Goal: Task Accomplishment & Management: Manage account settings

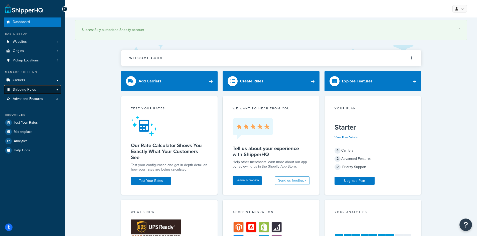
click at [31, 89] on span "Shipping Rules" at bounding box center [24, 90] width 23 height 4
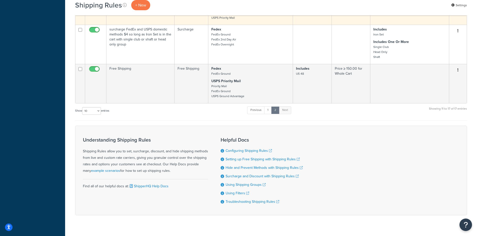
scroll to position [250, 0]
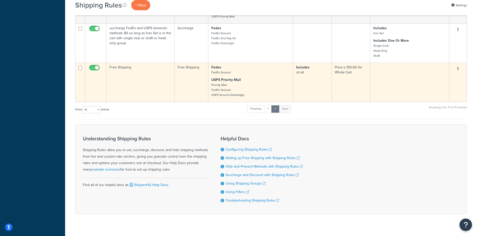
click at [458, 68] on button "button" at bounding box center [457, 69] width 7 height 8
click at [440, 79] on link "Edit" at bounding box center [441, 78] width 40 height 10
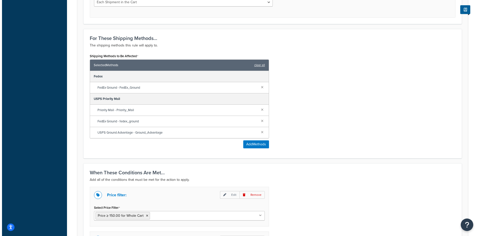
scroll to position [200, 0]
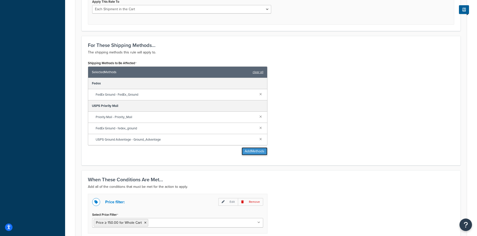
click at [254, 149] on button "Add Methods" at bounding box center [254, 152] width 26 height 8
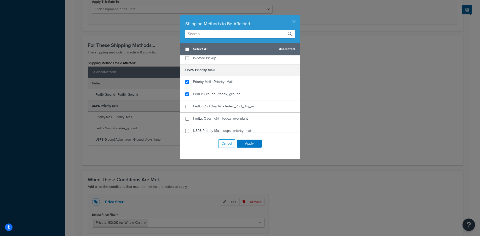
scroll to position [125, 0]
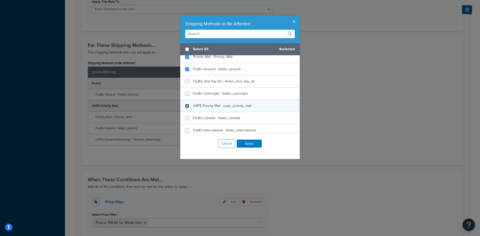
click at [185, 106] on input "checkbox" at bounding box center [187, 106] width 4 height 4
checkbox input "true"
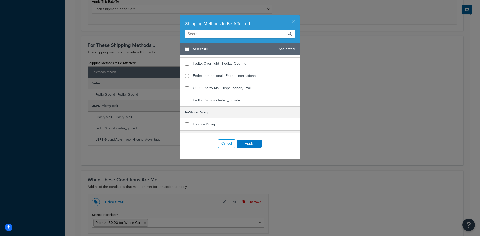
scroll to position [25, 0]
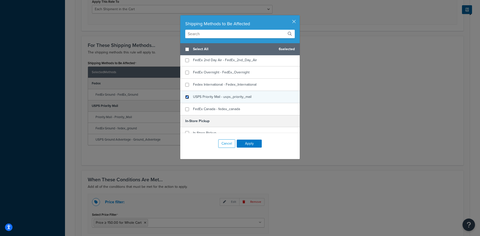
click at [185, 96] on input "checkbox" at bounding box center [187, 97] width 4 height 4
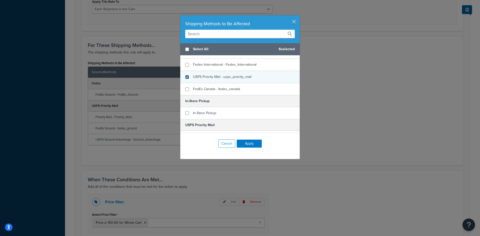
scroll to position [50, 0]
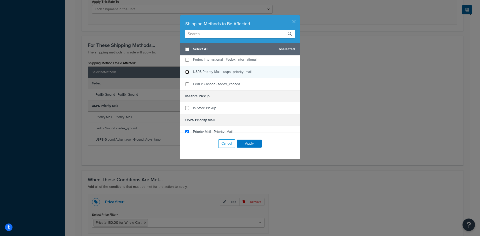
click at [185, 72] on input "checkbox" at bounding box center [187, 72] width 4 height 4
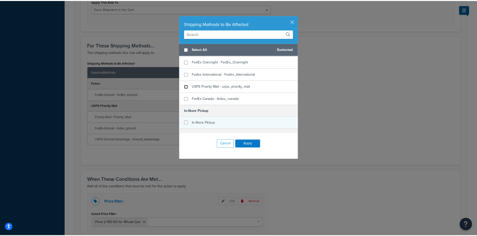
scroll to position [16, 0]
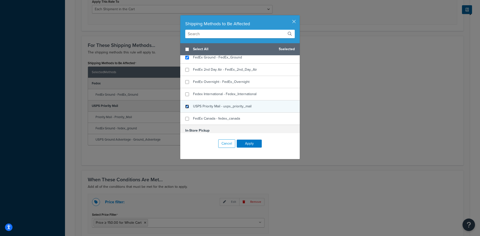
click at [185, 107] on input "checkbox" at bounding box center [187, 107] width 4 height 4
checkbox input "true"
click at [249, 144] on button "Apply" at bounding box center [249, 144] width 25 height 8
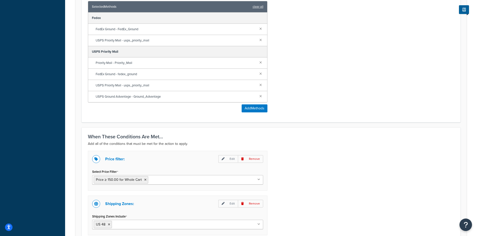
scroll to position [330, 0]
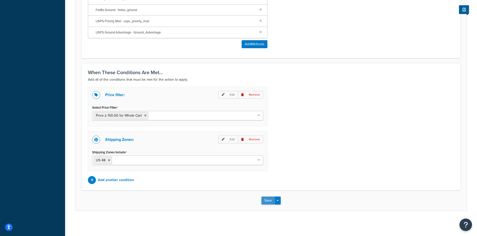
click at [268, 204] on button "Save" at bounding box center [268, 201] width 14 height 8
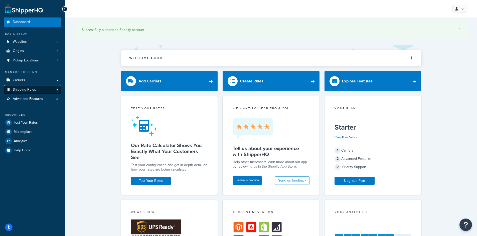
click at [31, 90] on span "Shipping Rules" at bounding box center [24, 90] width 23 height 4
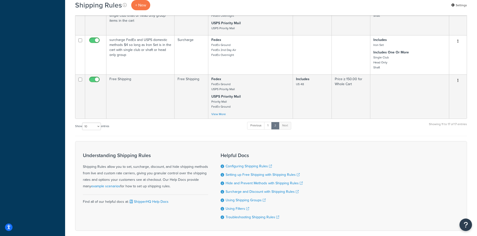
scroll to position [265, 0]
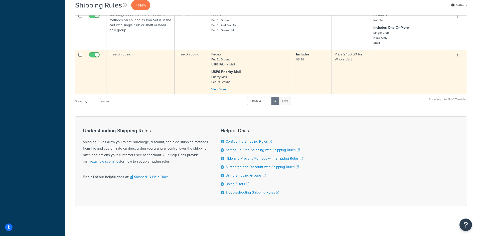
click at [457, 54] on icon "button" at bounding box center [457, 56] width 1 height 4
click at [436, 63] on link "Edit" at bounding box center [441, 65] width 40 height 10
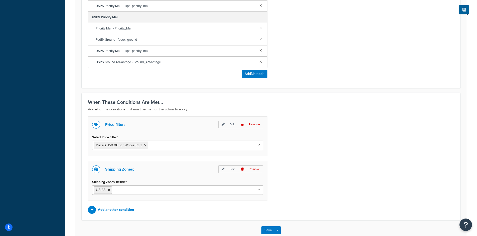
click at [258, 147] on icon at bounding box center [258, 145] width 3 height 3
click at [306, 139] on div "Price filter: Edit Remove Select Price Filter Price ≥ 150.00 for Whole Cart No …" at bounding box center [270, 166] width 373 height 98
click at [227, 123] on p "Edit" at bounding box center [228, 125] width 20 height 8
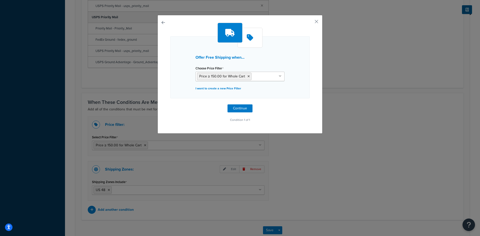
click at [317, 21] on div "Offer Free Shipping when... Choose Price Filter Price ≥ 150.00 for Whole Cart N…" at bounding box center [240, 74] width 165 height 119
click at [310, 23] on button "button" at bounding box center [309, 23] width 1 height 1
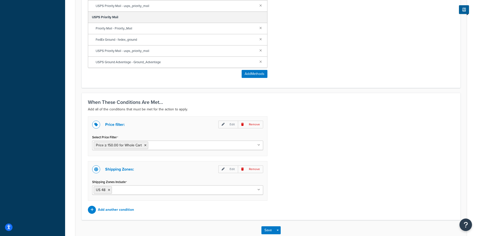
click at [307, 151] on div "Price filter: Edit Remove Select Price Filter Price ≥ 150.00 for Whole Cart No …" at bounding box center [270, 166] width 373 height 98
click at [267, 229] on button "Save" at bounding box center [268, 231] width 14 height 8
